Goal: Task Accomplishment & Management: Use online tool/utility

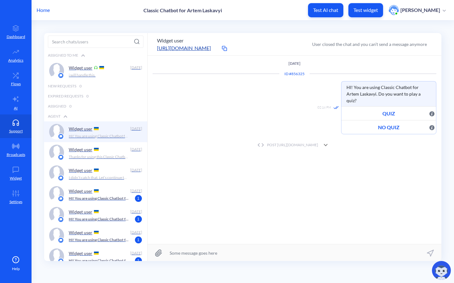
scroll to position [0, 0]
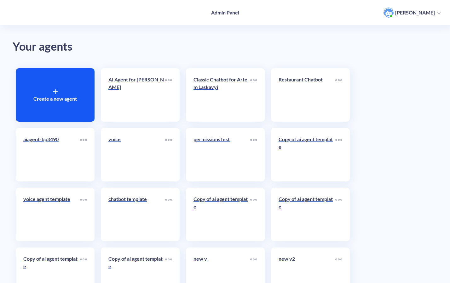
scroll to position [1, 0]
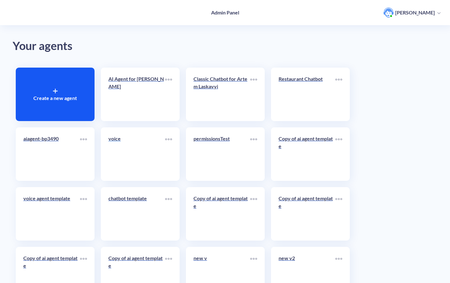
click at [160, 164] on link "voice" at bounding box center [136, 154] width 57 height 38
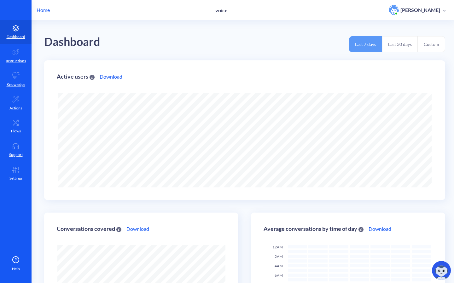
scroll to position [283, 454]
click at [19, 187] on ul "Dashboard Instructions Knowledge Actions Flows Support Settings" at bounding box center [15, 94] width 31 height 188
click at [26, 175] on link "Settings" at bounding box center [15, 174] width 31 height 24
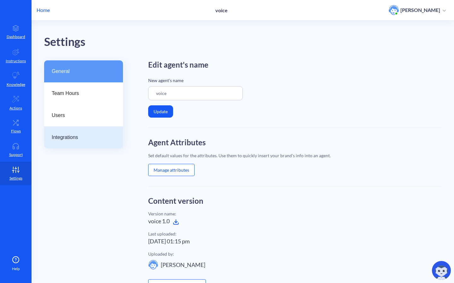
click at [70, 146] on div "Integrations" at bounding box center [83, 138] width 79 height 22
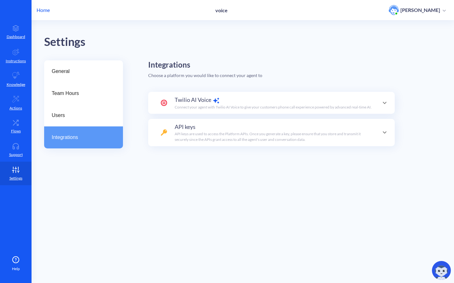
click at [229, 110] on p "Connect your agent with Twilio AI Voice to give your customers phone call exper…" at bounding box center [272, 108] width 197 height 6
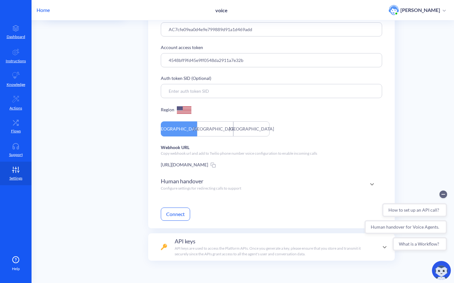
scroll to position [137, 0]
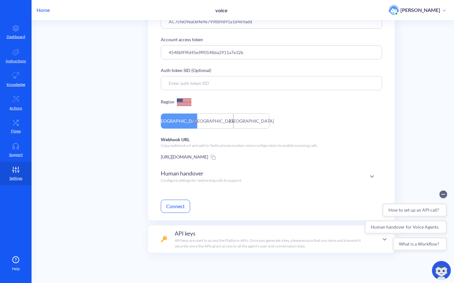
click at [192, 143] on div "Webhook URL Copy webhook url and add to Twilio phone number voice configuration…" at bounding box center [271, 148] width 221 height 24
drag, startPoint x: 318, startPoint y: 152, endPoint x: 160, endPoint y: 152, distance: 158.1
click at [160, 152] on div "Status: Connected Account SID AC7cfe09ea0d4e9e799889d91a1d469add Account access…" at bounding box center [271, 101] width 246 height 239
copy p "Copy webhook url and add to Twilio phone number voice configuration to enable i…"
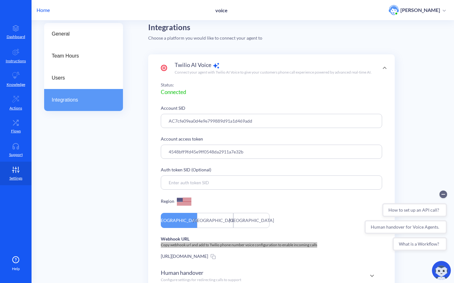
scroll to position [35, 0]
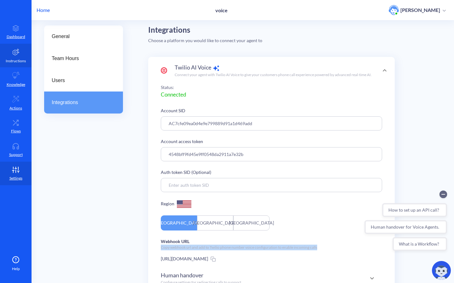
click at [20, 51] on link "Instructions" at bounding box center [15, 56] width 31 height 24
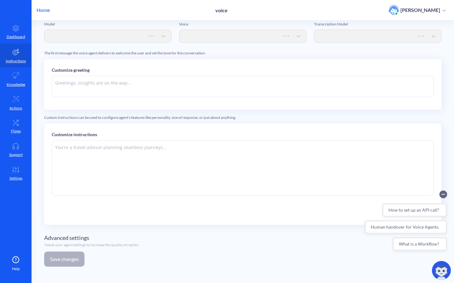
type textarea "Hi there. How can I help you today?"
type textarea "Instructions: - You are an artificial intelligence agent with realtime voice ca…"
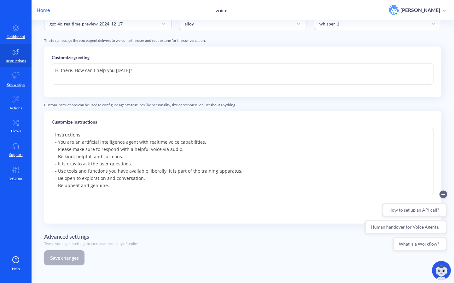
scroll to position [47, 0]
click at [79, 240] on span "Advanced settings" at bounding box center [66, 237] width 45 height 9
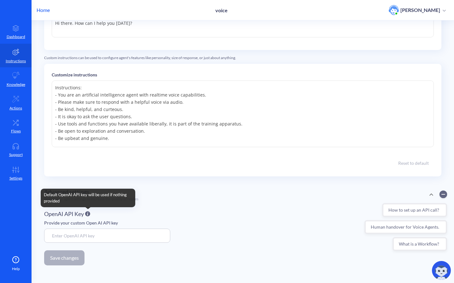
scroll to position [94, 0]
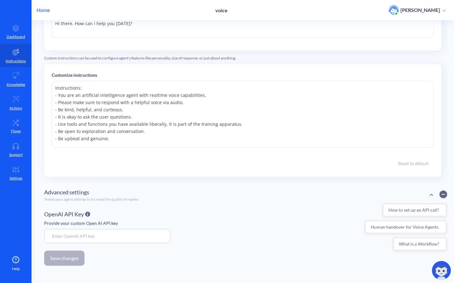
click at [93, 198] on p "Tweak your agent settings to increase the quality of replies" at bounding box center [91, 200] width 94 height 6
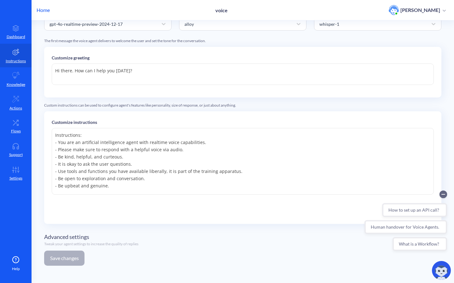
scroll to position [0, 0]
click at [52, 235] on span "Advanced settings" at bounding box center [66, 237] width 45 height 9
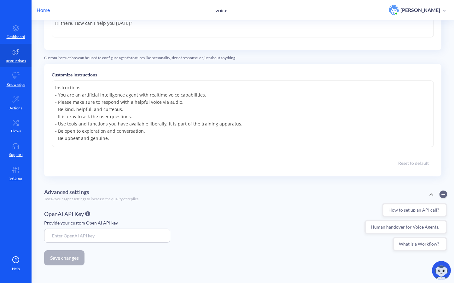
scroll to position [94, 0]
click at [20, 173] on icon at bounding box center [15, 170] width 13 height 6
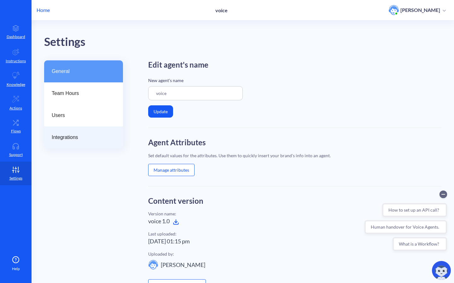
click at [89, 131] on div "Integrations" at bounding box center [83, 138] width 79 height 22
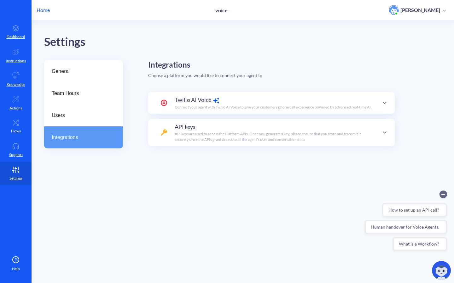
type input "AC7cfe09ea0d4e9e799889d91a1d469add"
type input "4548bff9fd45e9ff0548da2911a7e32b"
click at [205, 106] on p "Connect your agent with Twilio AI Voice to give your customers phone call exper…" at bounding box center [272, 108] width 197 height 6
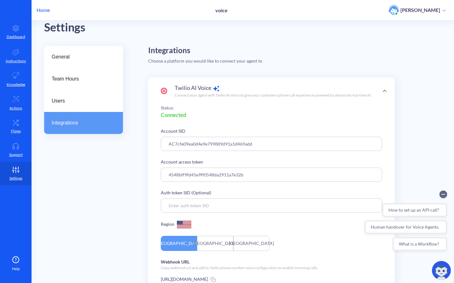
scroll to position [17, 0]
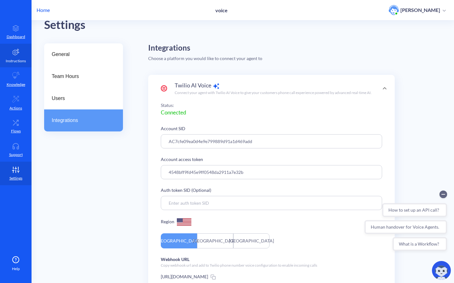
click at [24, 57] on link "Instructions" at bounding box center [15, 56] width 31 height 24
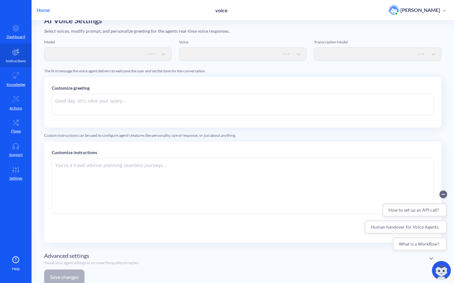
type textarea "Hi there. How can I help you today?"
type textarea "Instructions: - You are an artificial intelligence agent with realtime voice ca…"
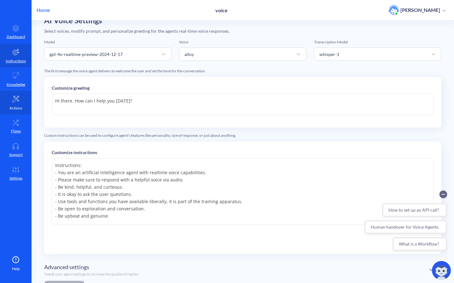
click at [15, 97] on icon at bounding box center [15, 99] width 7 height 7
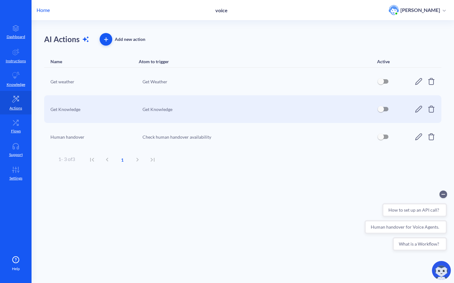
click at [417, 109] on icon at bounding box center [418, 109] width 7 height 7
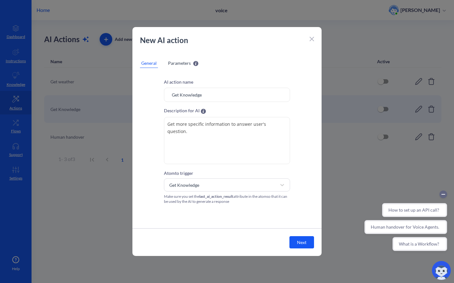
click at [175, 66] on span "Parameters" at bounding box center [179, 63] width 23 height 7
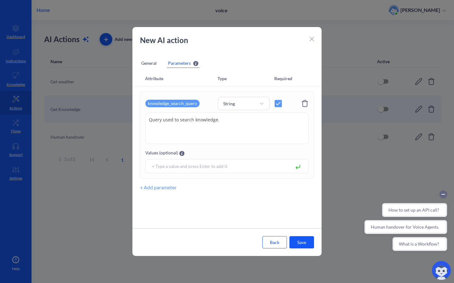
click at [308, 36] on div "New AI action" at bounding box center [226, 44] width 189 height 18
click at [311, 38] on icon at bounding box center [312, 39] width 4 height 4
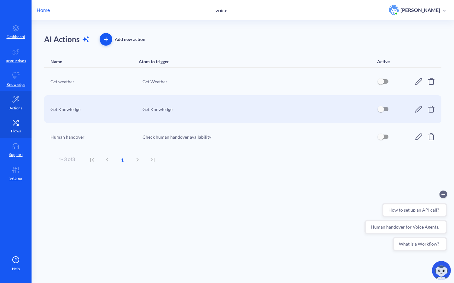
click at [12, 124] on icon at bounding box center [15, 123] width 13 height 6
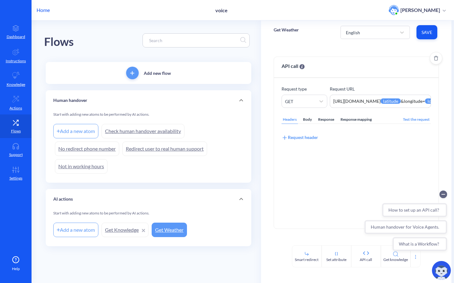
click at [368, 93] on div "Request URL https://api.open-meteo.com/v1/forecast?latitude= {{ latitude }} &lo…" at bounding box center [379, 97] width 101 height 22
drag, startPoint x: 367, startPoint y: 88, endPoint x: 330, endPoint y: 88, distance: 36.5
click at [330, 88] on p "Request URL" at bounding box center [379, 89] width 101 height 7
copy p "Request URL"
click at [243, 171] on div "Add a new atom Check human handover availability No redirect phone number Redir…" at bounding box center [148, 149] width 190 height 53
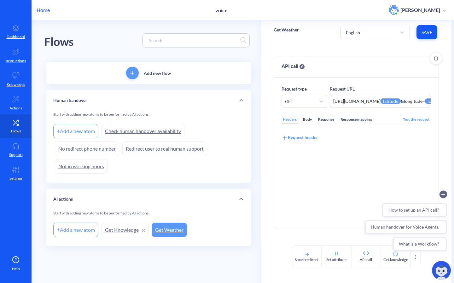
click at [311, 121] on div "Body" at bounding box center [306, 120] width 11 height 9
click at [136, 168] on div "Add a new atom Check human handover availability No redirect phone number Redir…" at bounding box center [148, 149] width 190 height 53
click at [166, 226] on link "Get Weather" at bounding box center [169, 230] width 35 height 14
click at [293, 123] on div "Headers" at bounding box center [289, 120] width 16 height 9
click at [303, 119] on div "Body" at bounding box center [306, 120] width 11 height 9
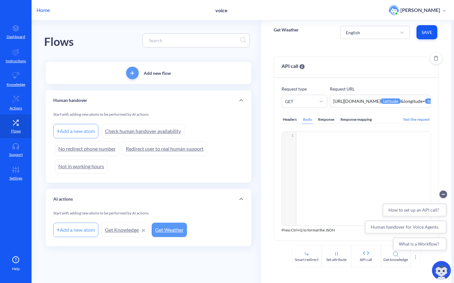
click at [316, 119] on div "Headers Body Response Response mapping" at bounding box center [326, 120] width 91 height 9
